Goal: Task Accomplishment & Management: Use online tool/utility

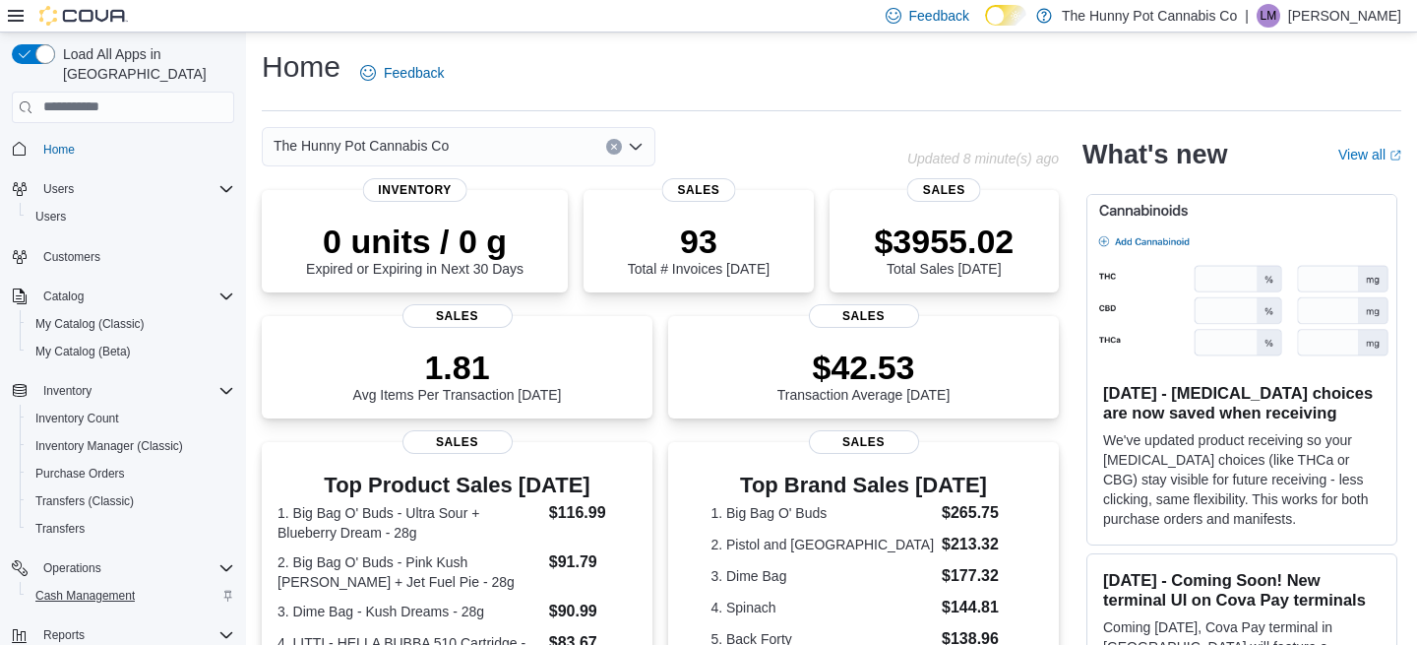
scroll to position [95, 0]
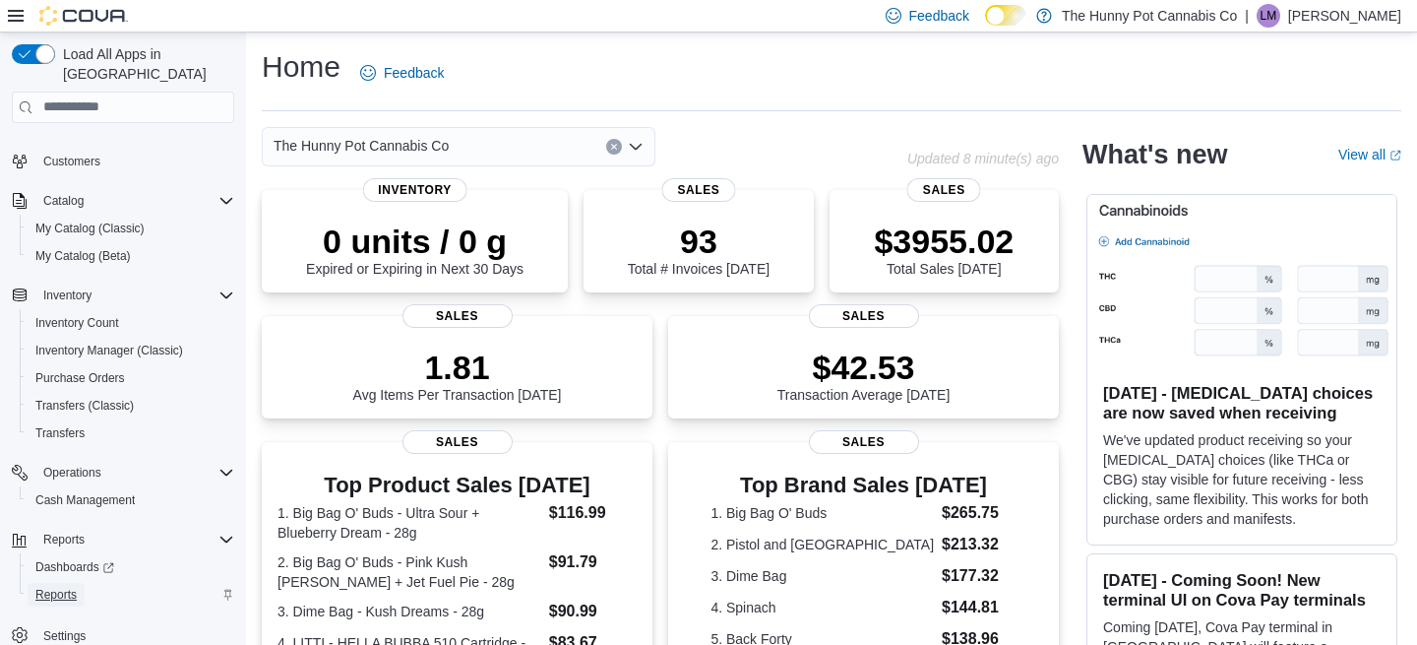
click at [53, 587] on span "Reports" at bounding box center [55, 595] width 41 height 16
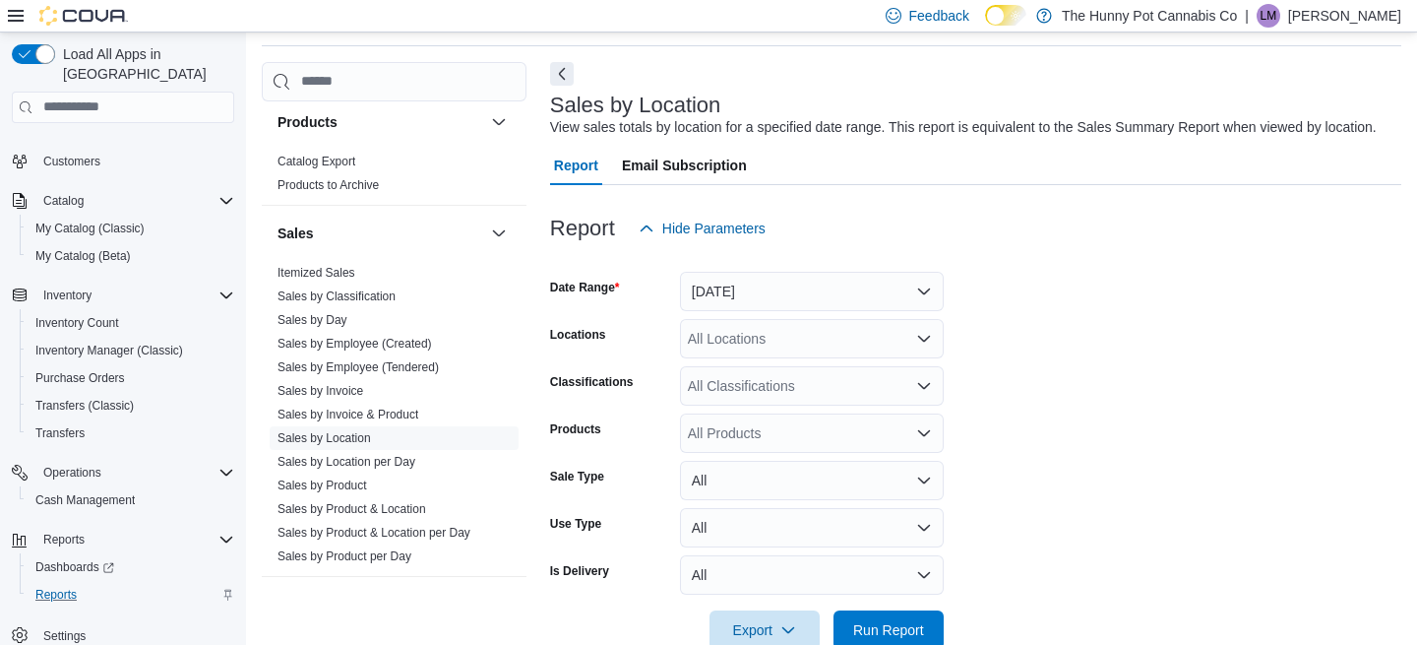
scroll to position [986, 0]
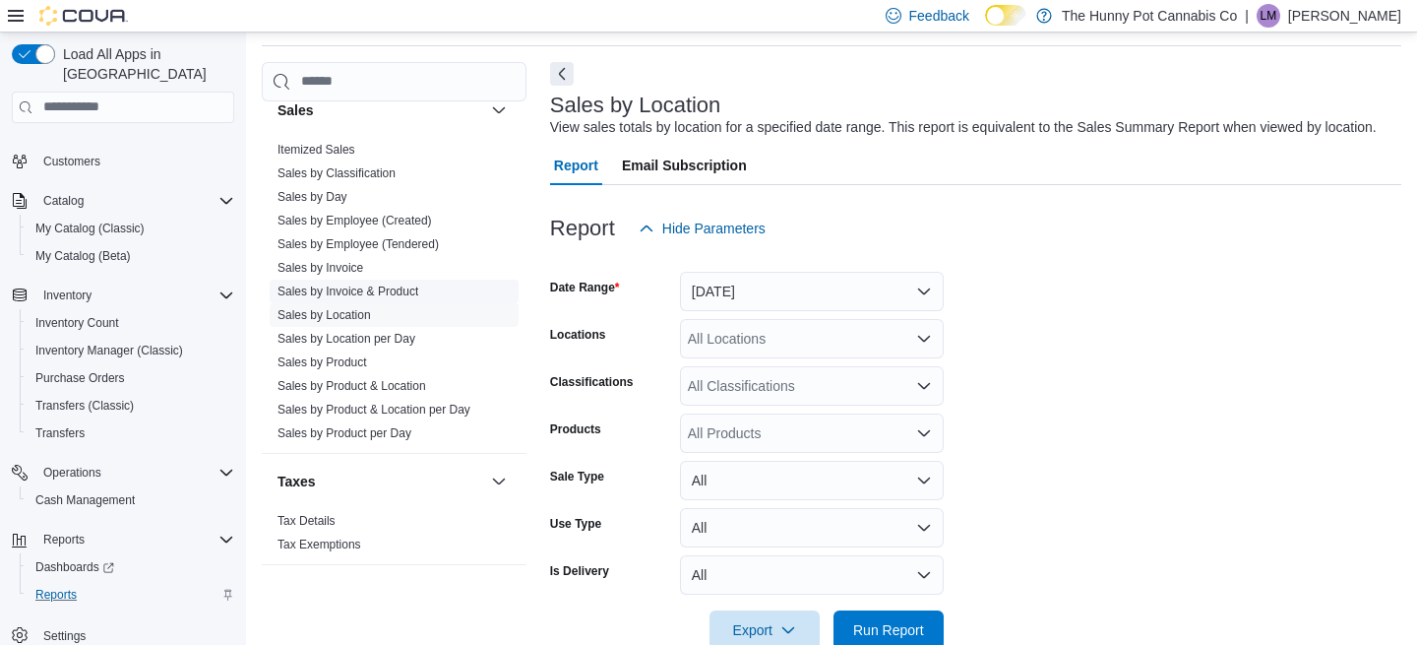
click at [350, 288] on link "Sales by Invoice & Product" at bounding box center [348, 291] width 141 height 14
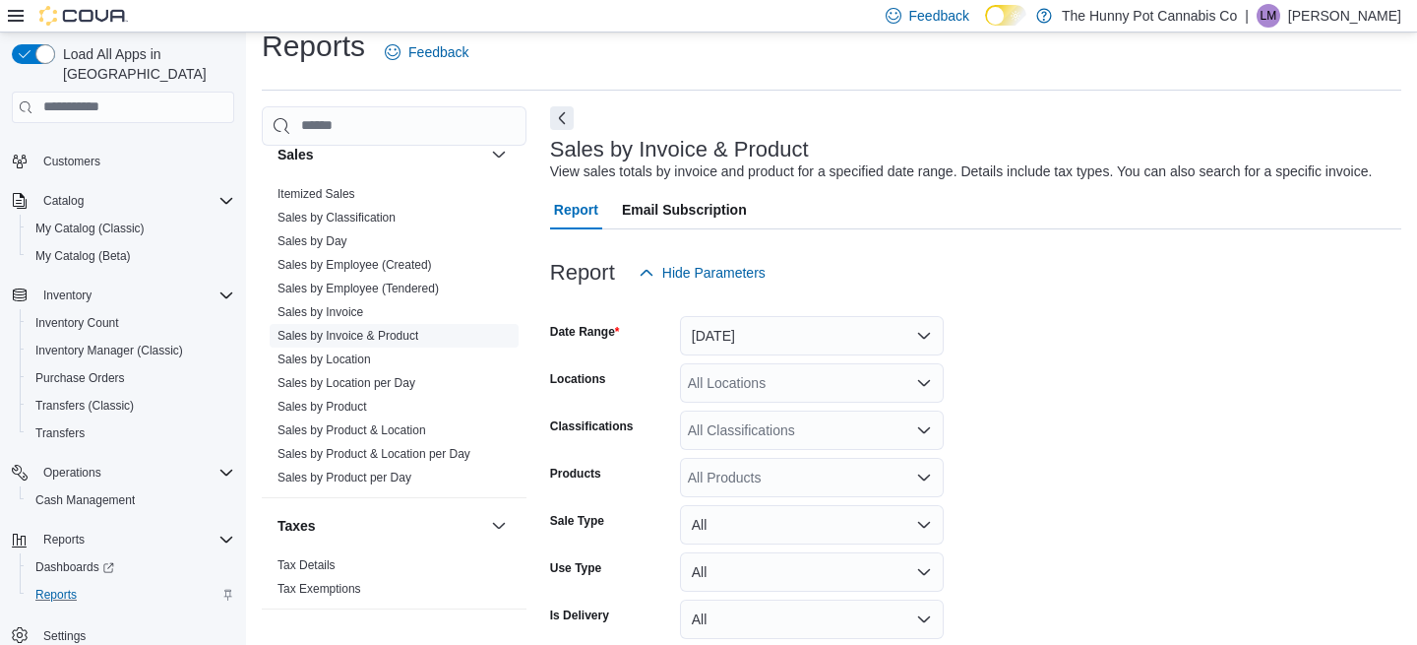
scroll to position [66, 0]
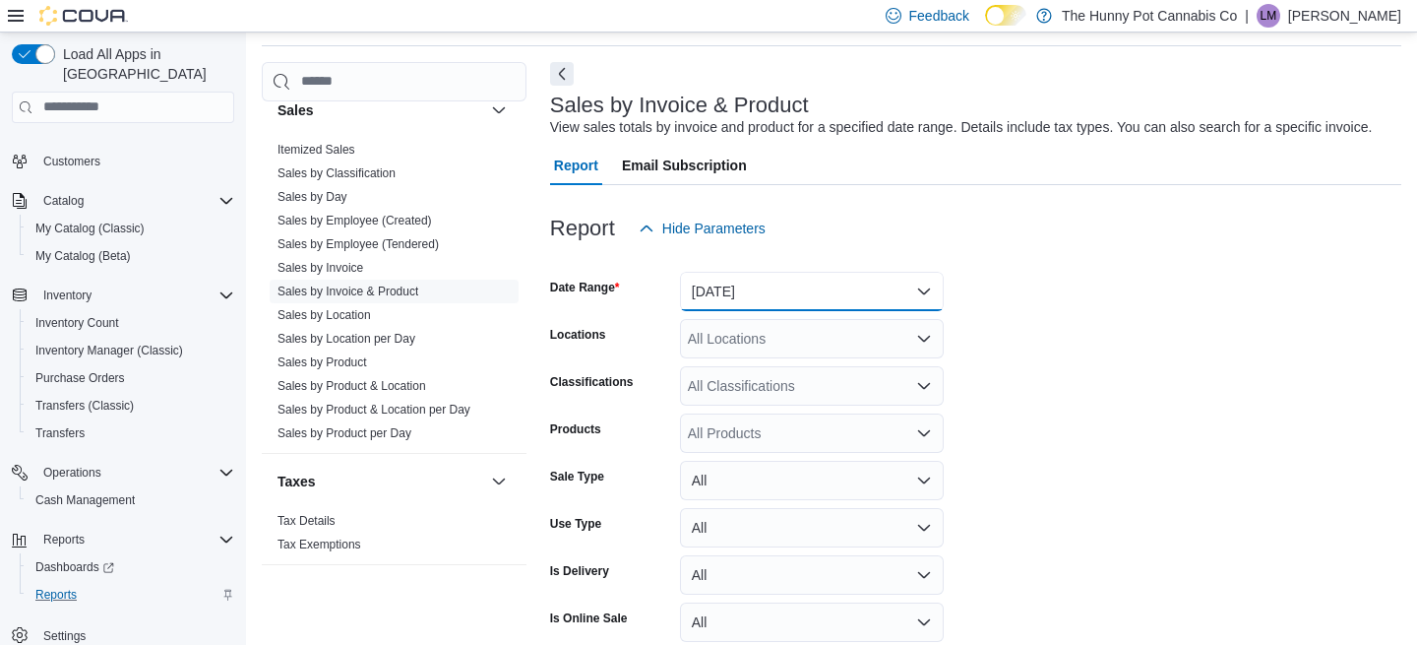
click at [753, 305] on button "Yesterday" at bounding box center [812, 291] width 264 height 39
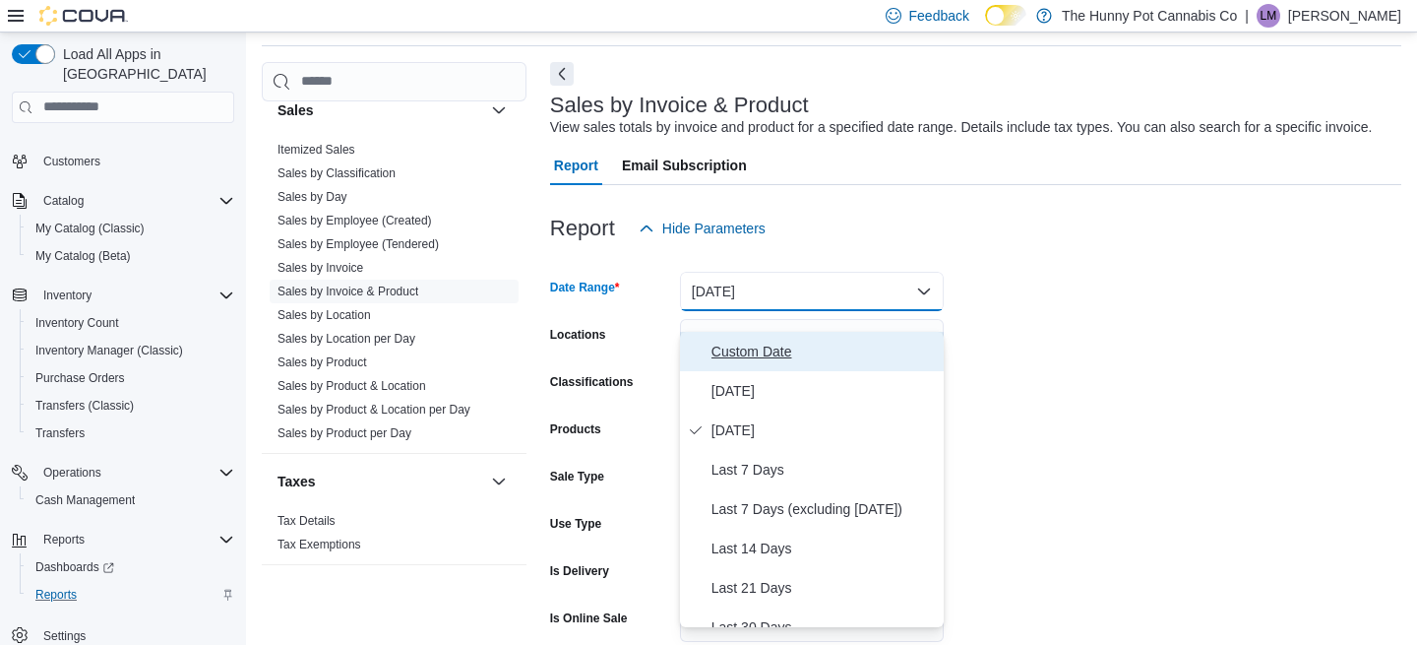
click at [752, 359] on span "Custom Date" at bounding box center [824, 352] width 224 height 24
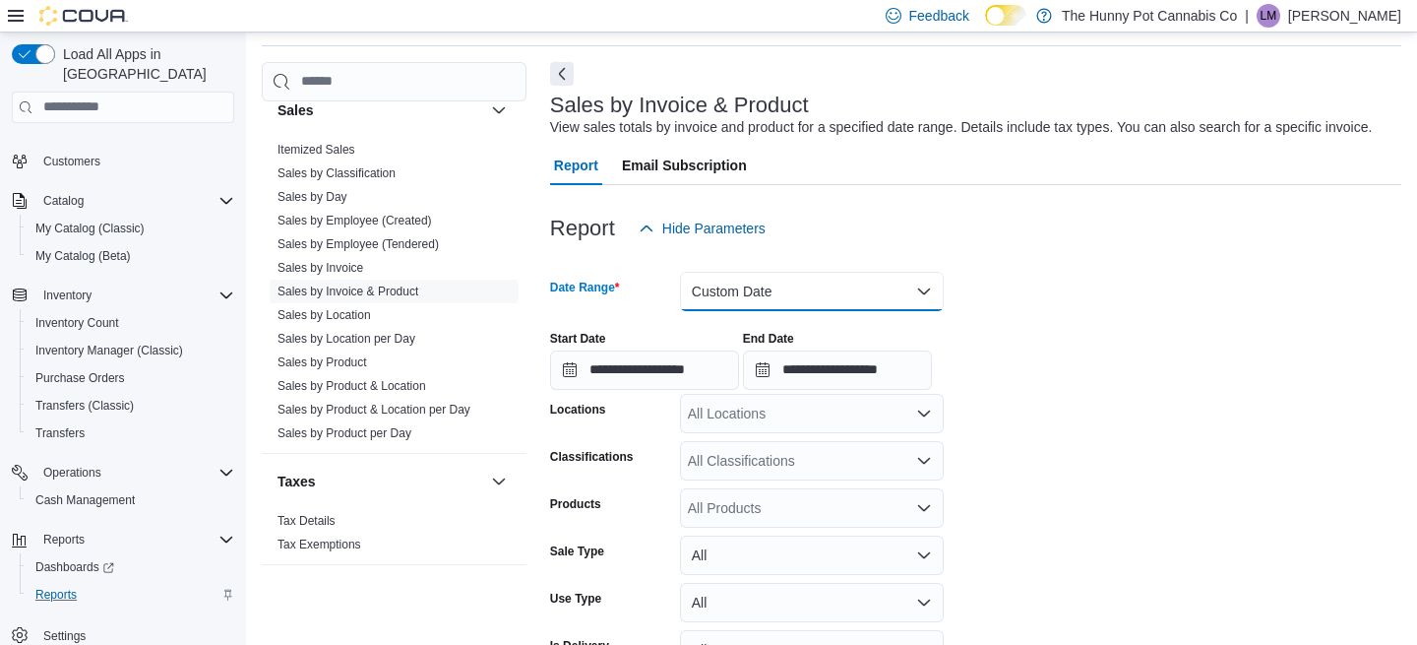
click at [737, 310] on button "Custom Date" at bounding box center [812, 291] width 264 height 39
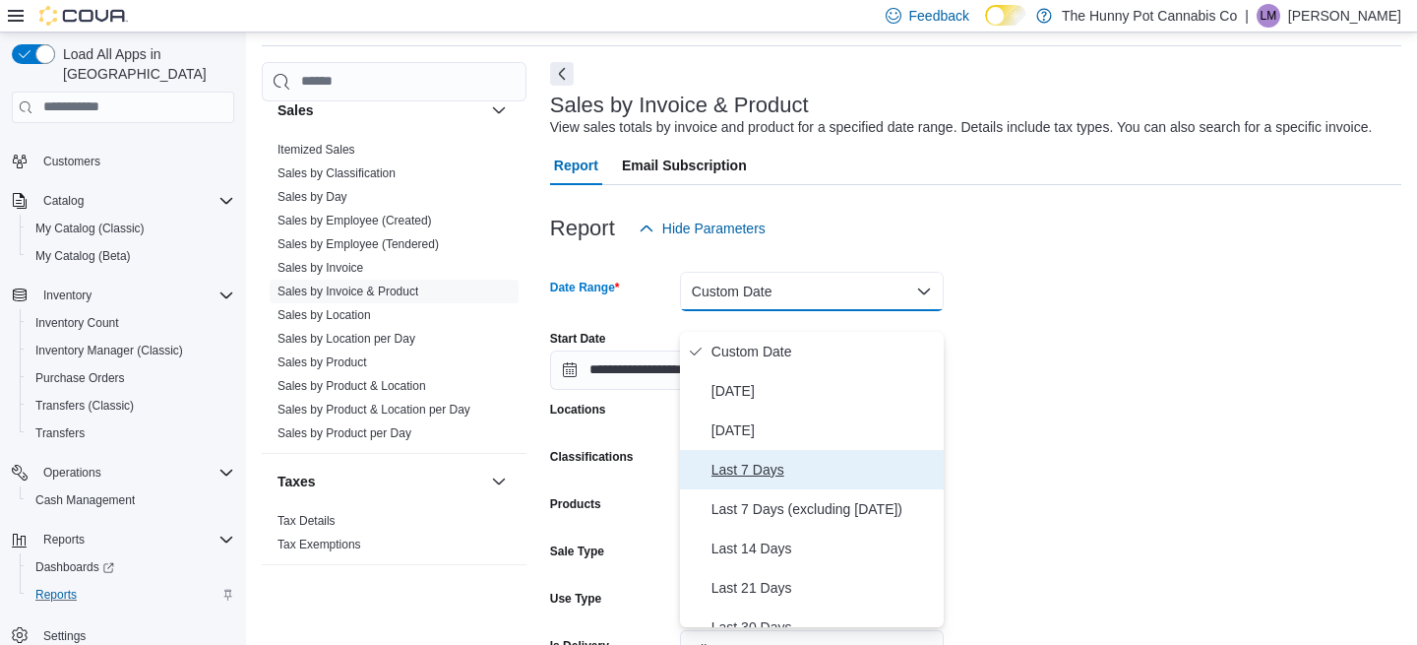
click at [766, 467] on span "Last 7 Days" at bounding box center [824, 470] width 224 height 24
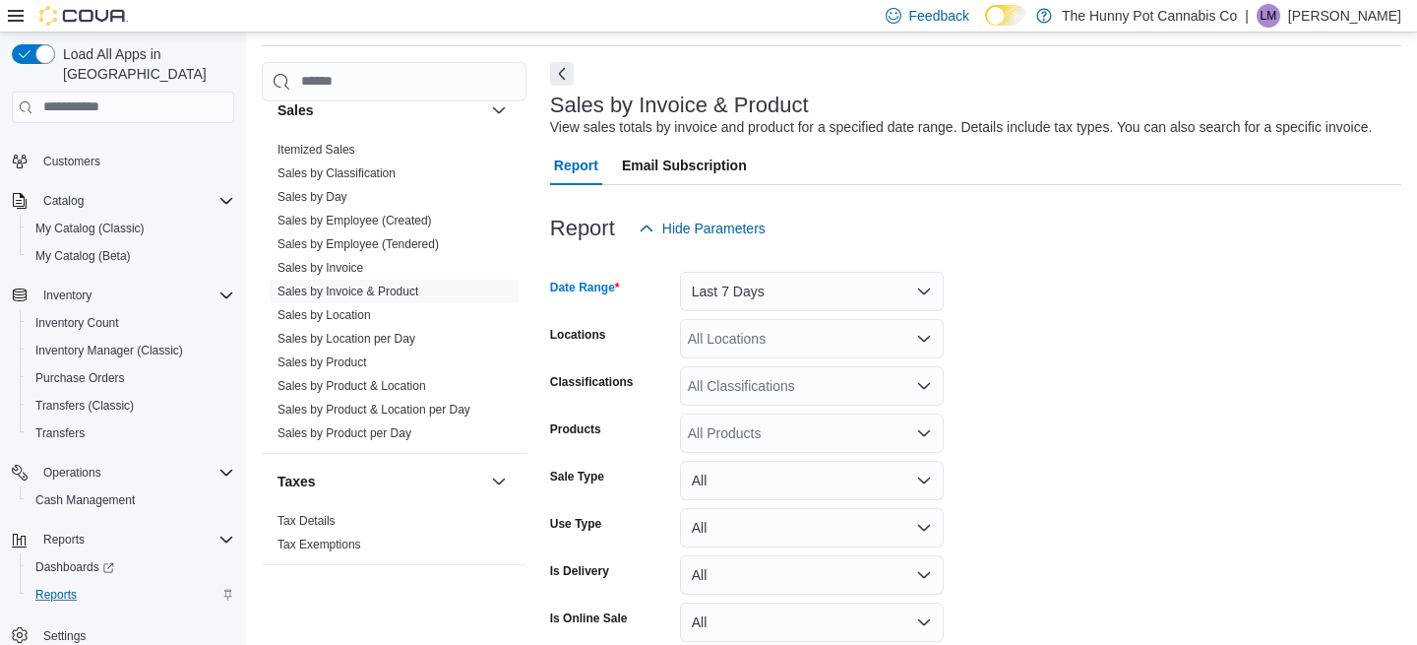
click at [744, 346] on div "All Locations" at bounding box center [812, 338] width 264 height 39
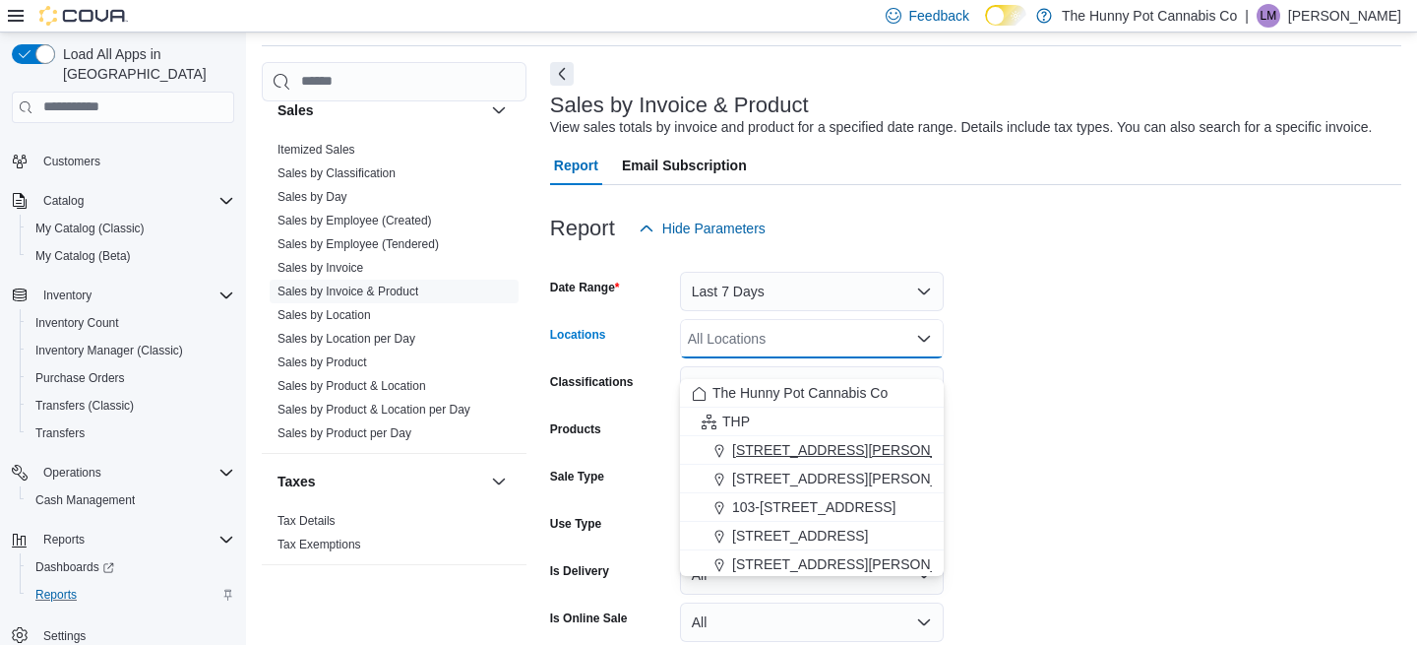
click at [781, 444] on span "100 Jamieson Pkwy" at bounding box center [857, 450] width 250 height 20
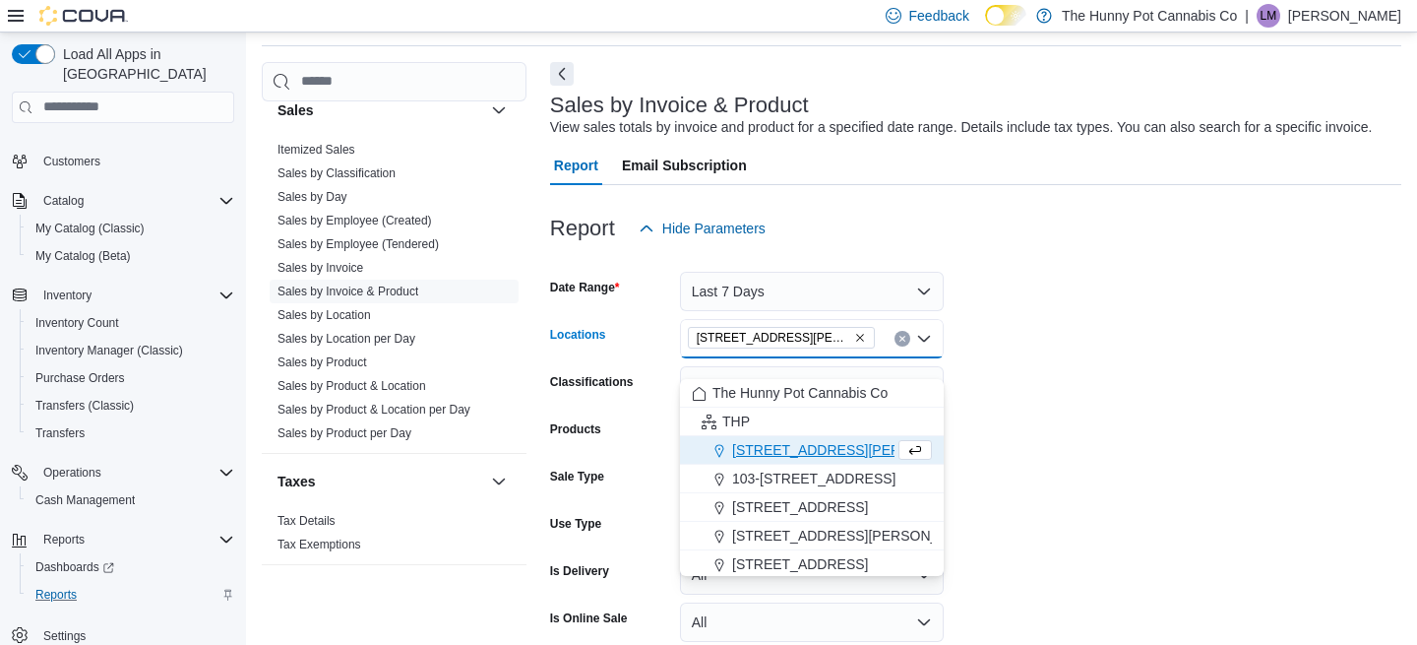
click at [1185, 377] on form "Date Range Last 7 Days Locations 100 Jamieson Pkwy Combo box. Selected. 100 Jam…" at bounding box center [975, 496] width 851 height 496
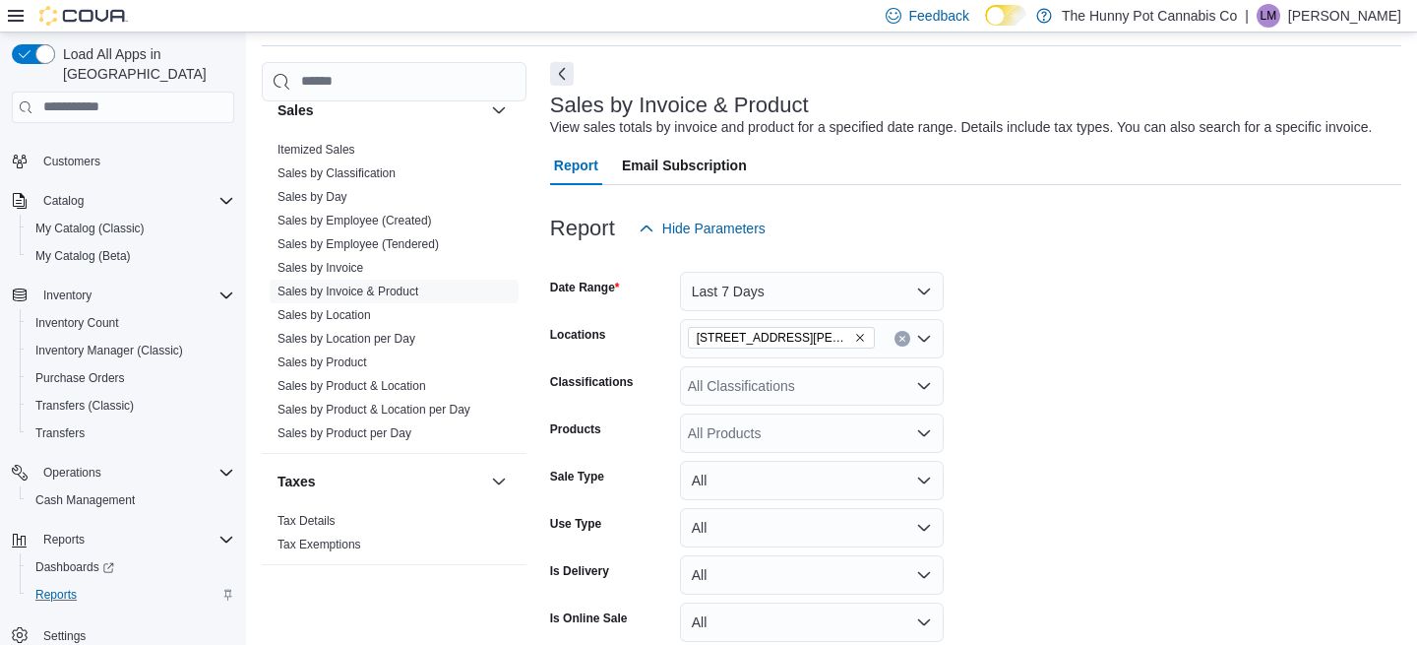
scroll to position [225, 0]
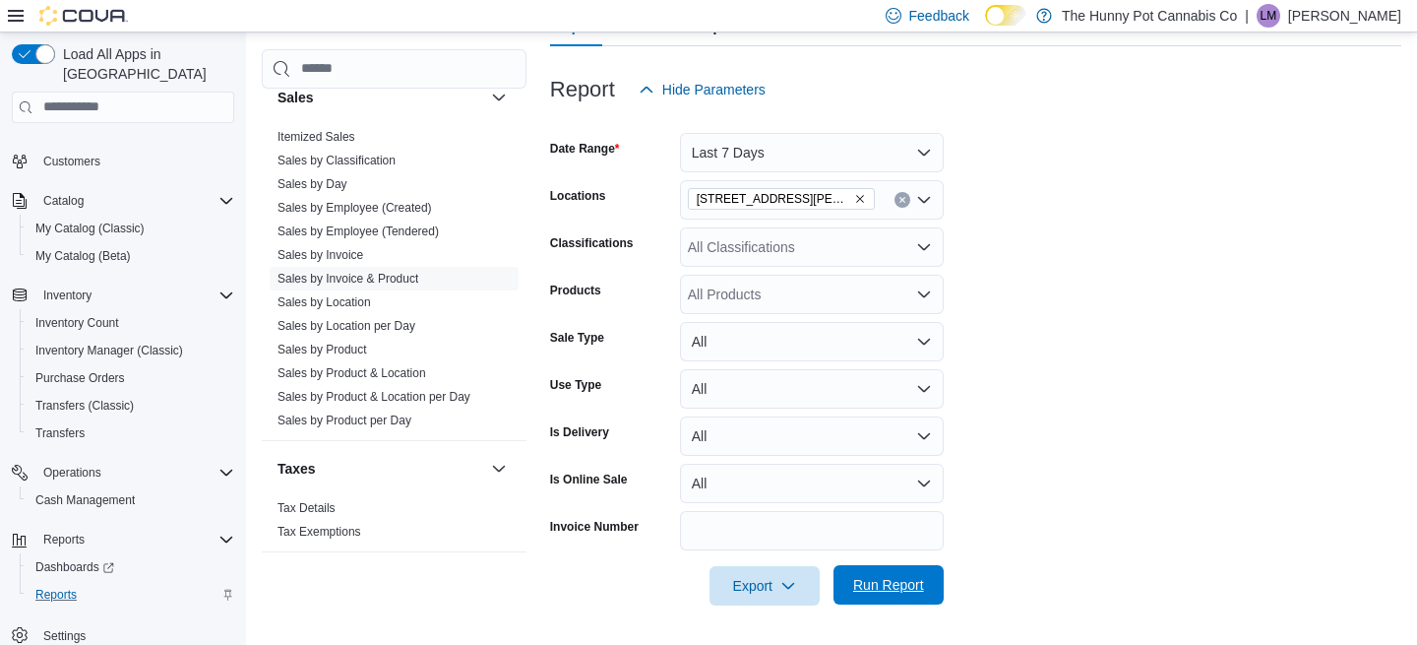
click at [892, 589] on span "Run Report" at bounding box center [888, 585] width 71 height 20
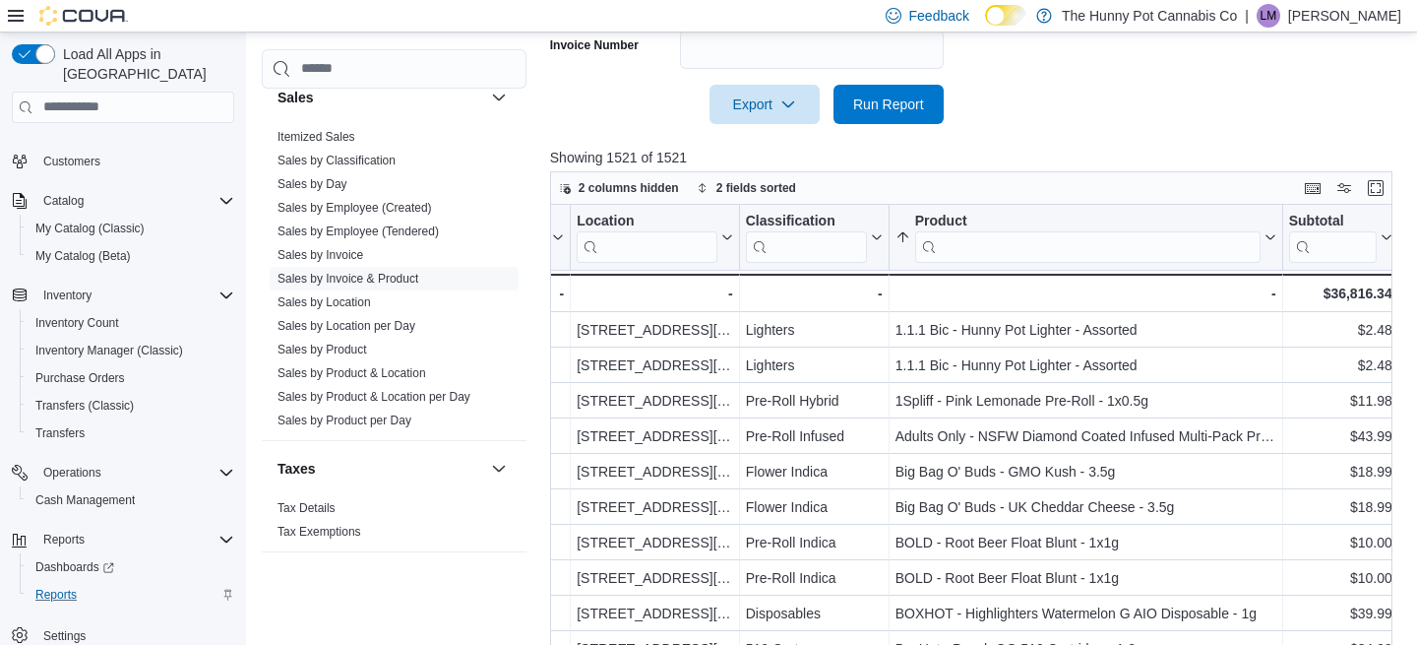
scroll to position [0, 582]
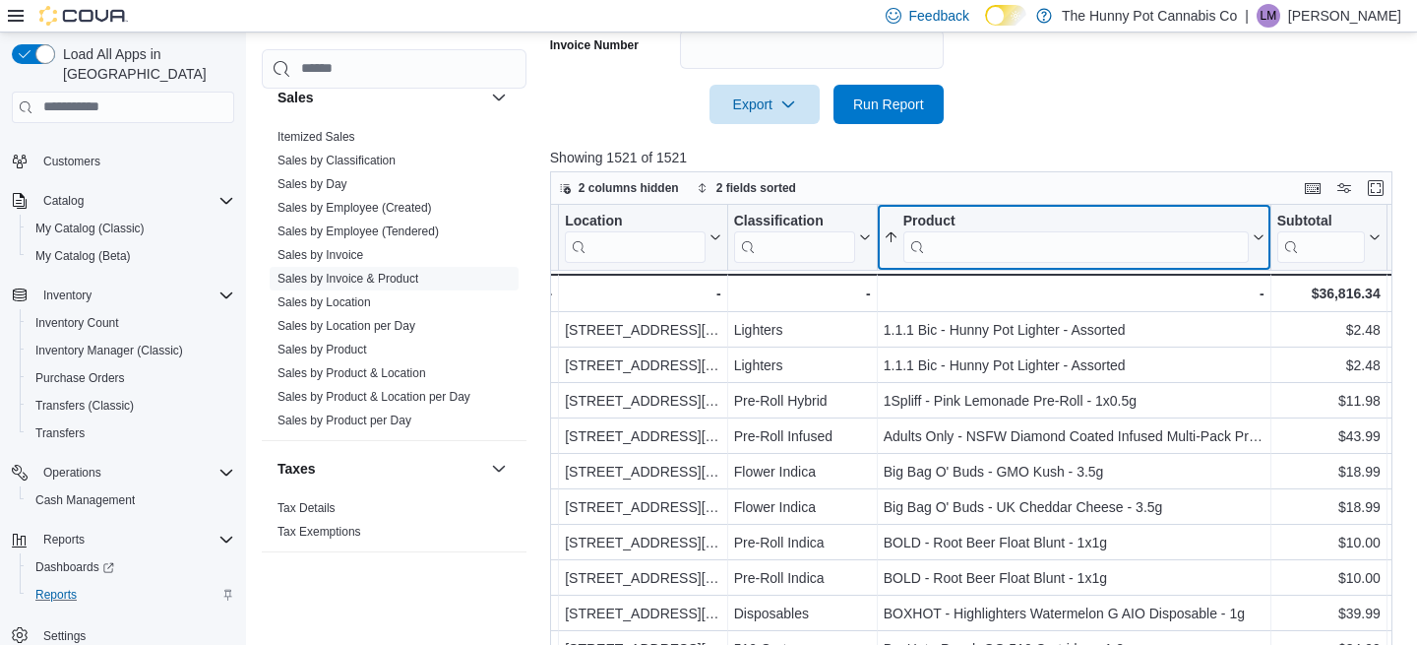
click at [953, 262] on input "search" at bounding box center [1075, 245] width 345 height 31
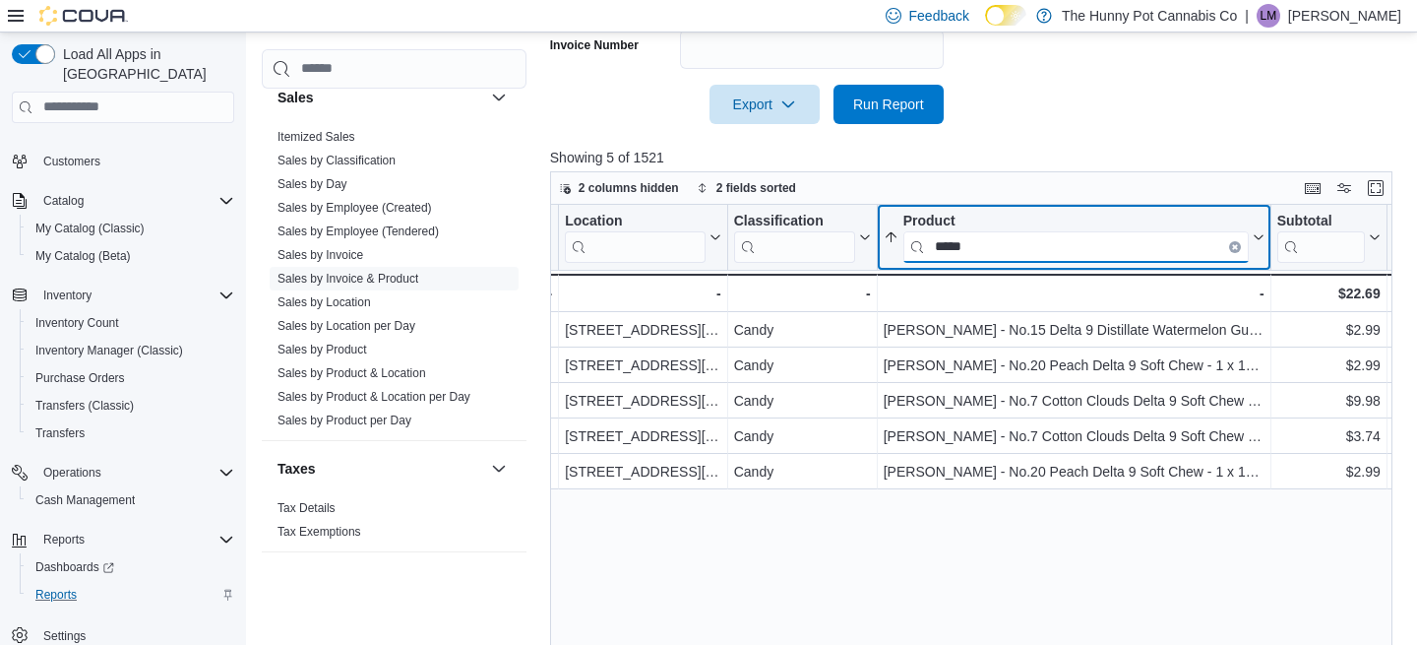
type input "*****"
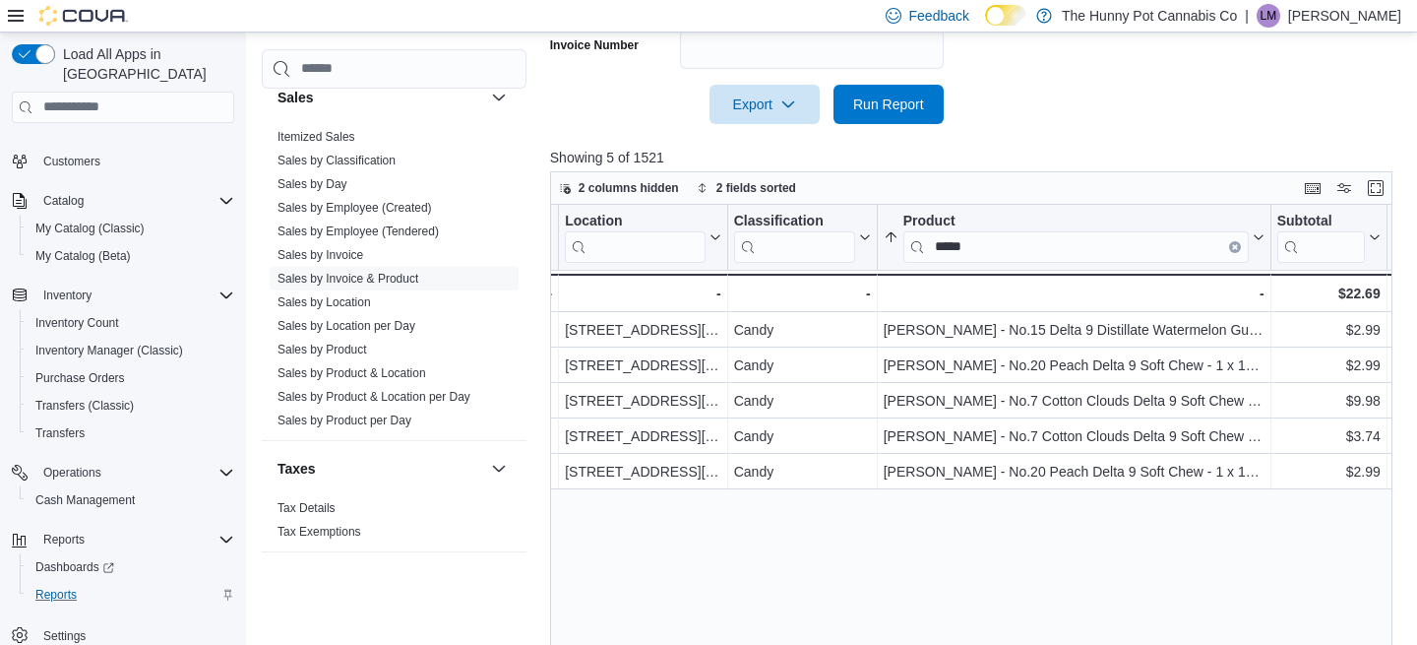
click at [1139, 167] on p "Showing 5 of 1521" at bounding box center [975, 158] width 851 height 20
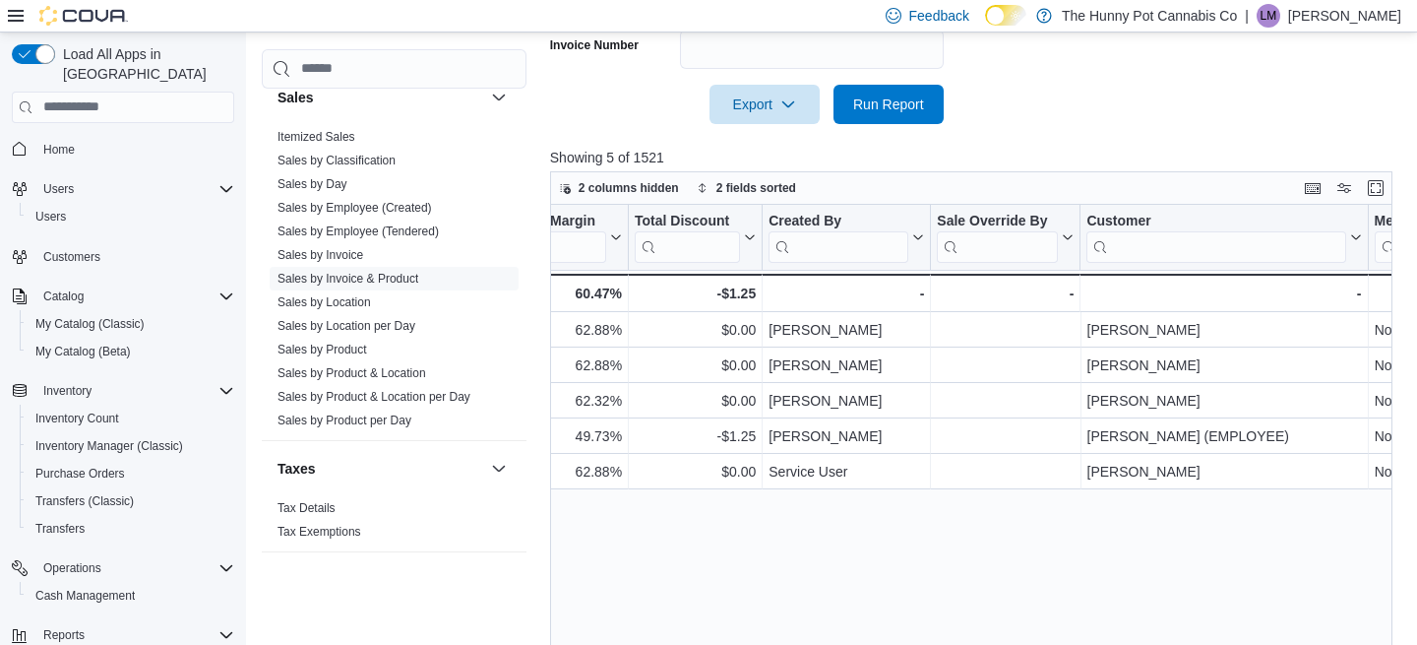
scroll to position [0, 2617]
